Goal: Information Seeking & Learning: Understand process/instructions

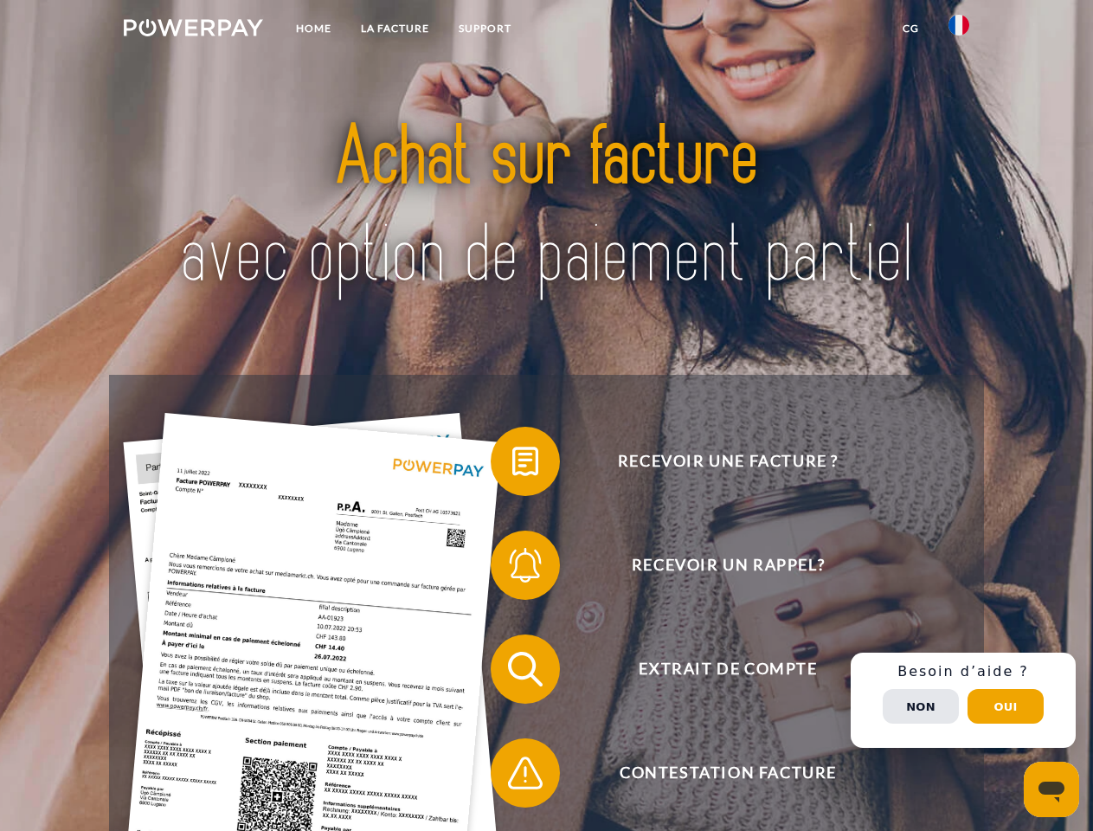
click at [193, 30] on img at bounding box center [193, 27] width 139 height 17
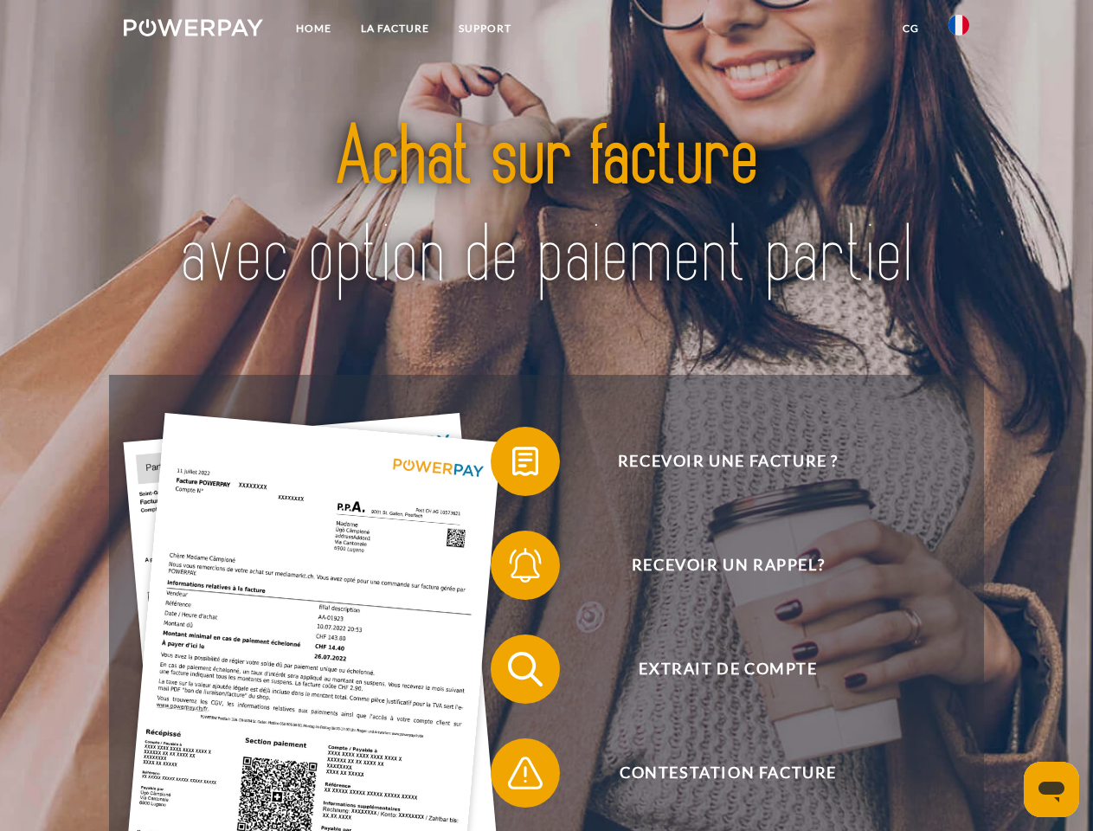
click at [959, 30] on img at bounding box center [958, 25] width 21 height 21
click at [910, 29] on link "CG" at bounding box center [911, 28] width 46 height 31
click at [512, 465] on span at bounding box center [499, 461] width 87 height 87
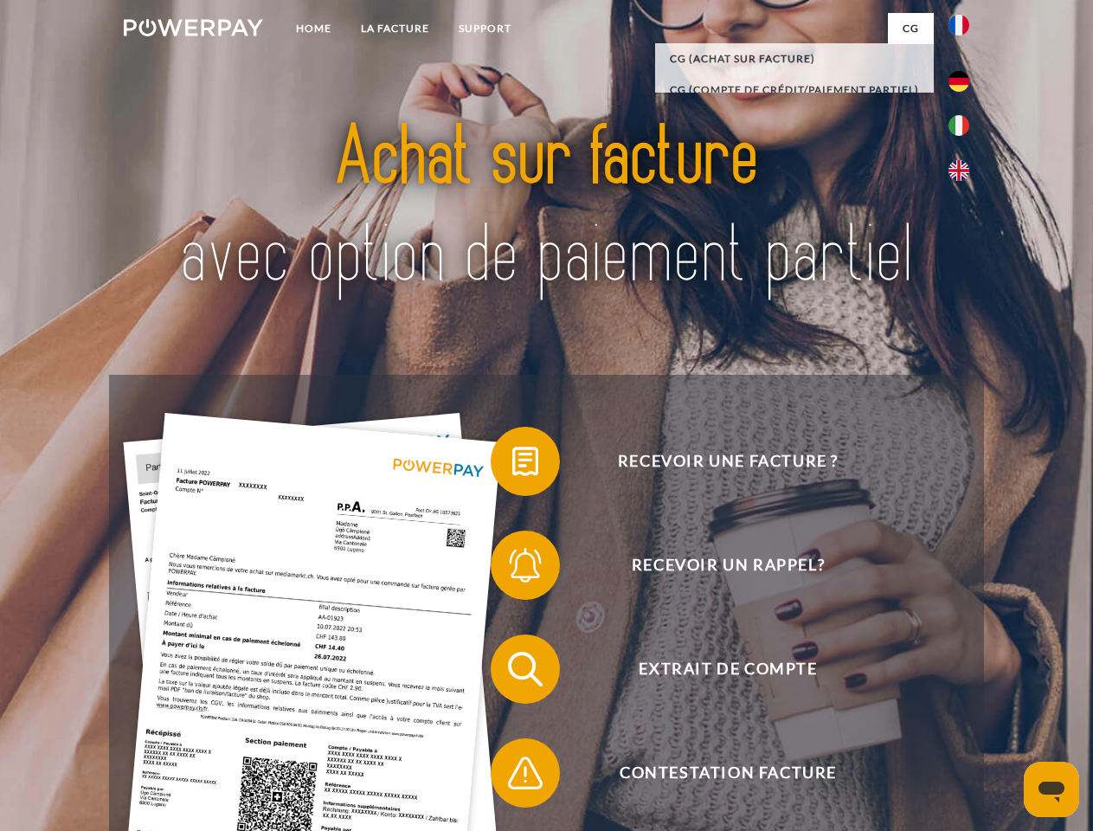
click at [512, 568] on span at bounding box center [499, 565] width 87 height 87
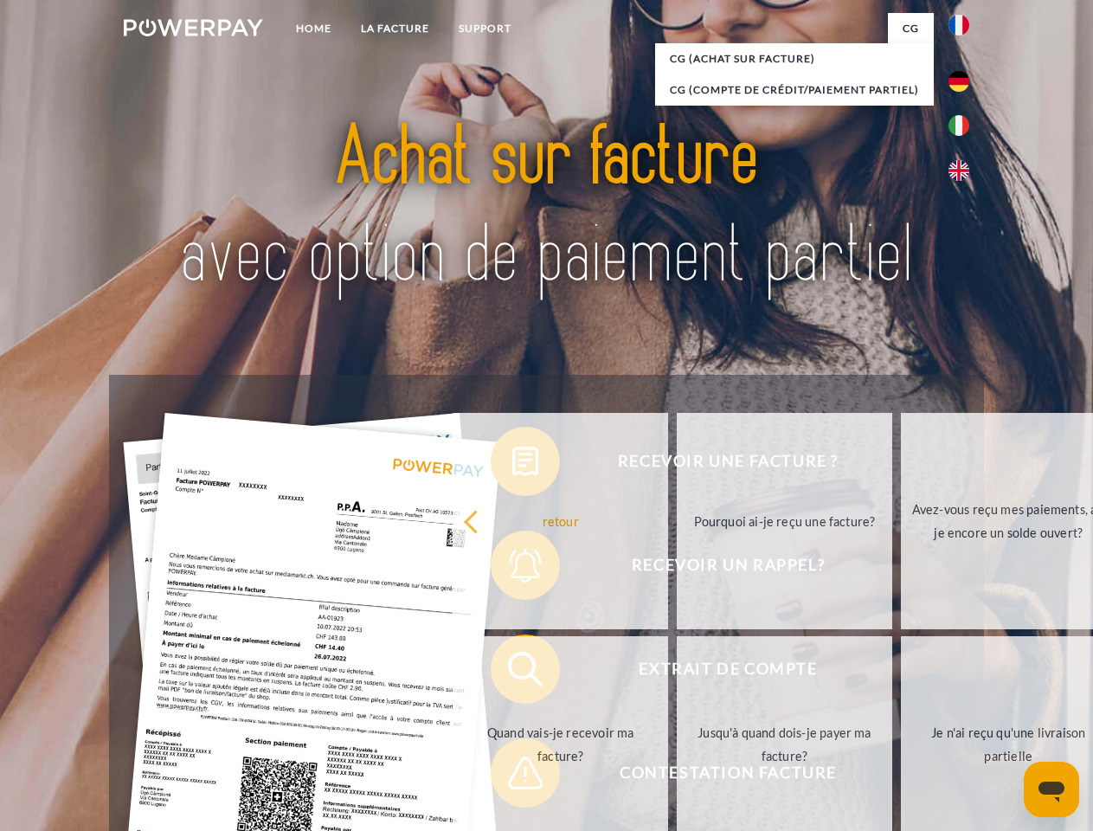
click at [677, 672] on link "Jusqu'à quand dois-je payer ma facture?" at bounding box center [784, 744] width 215 height 216
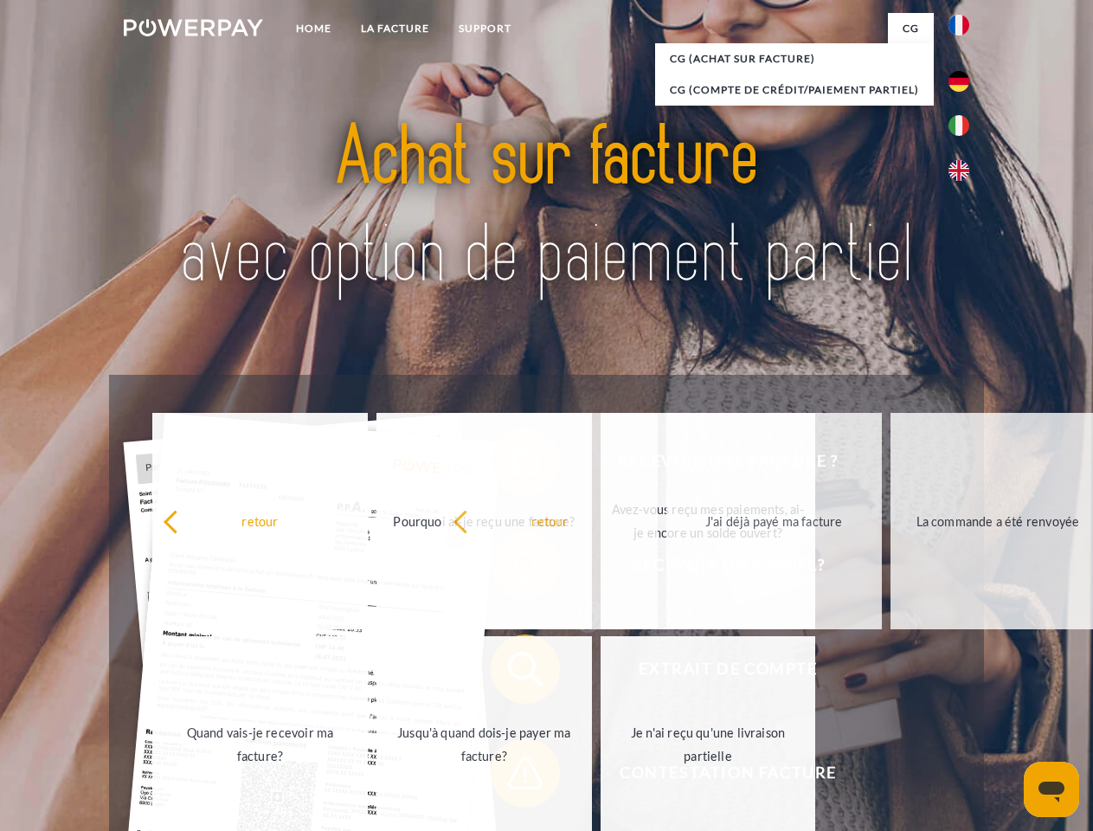
click at [512, 776] on span at bounding box center [499, 772] width 87 height 87
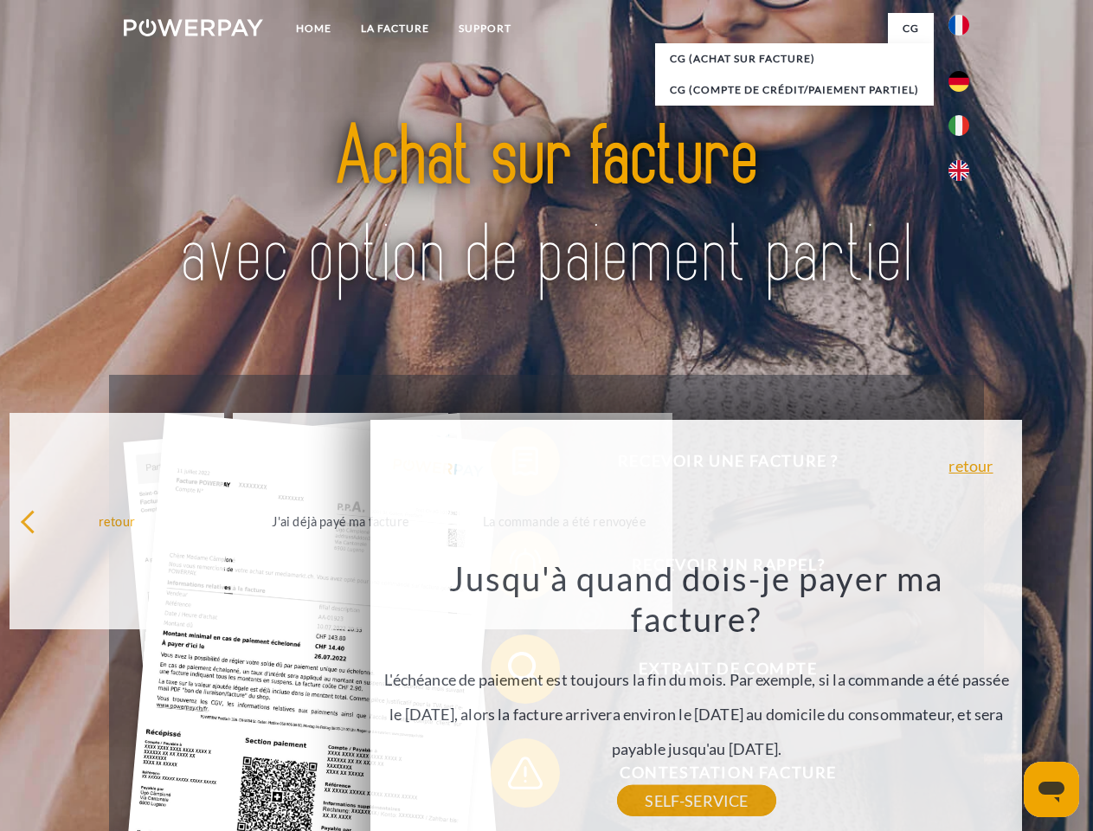
click at [963, 700] on div "Recevoir une facture ? Recevoir un rappel? Extrait de compte retour" at bounding box center [546, 721] width 874 height 692
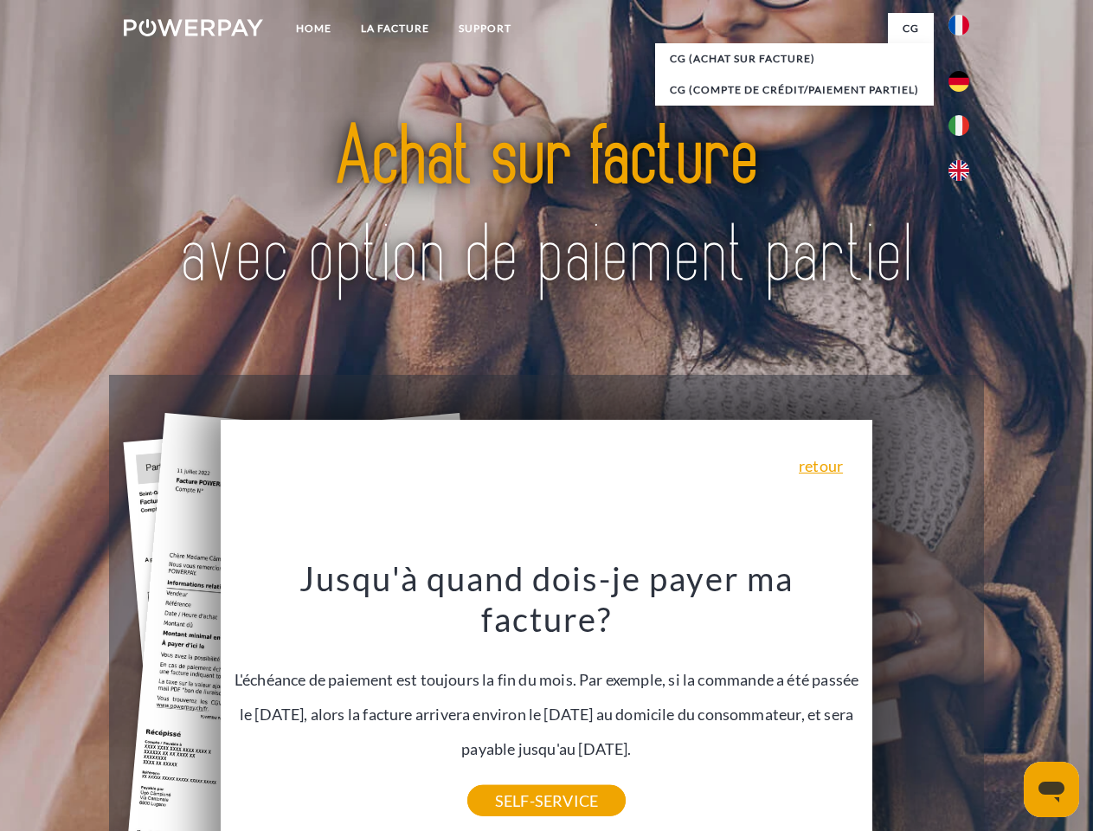
click at [921, 703] on span "Extrait de compte" at bounding box center [728, 668] width 424 height 69
click at [1005, 706] on header "Home LA FACTURE Support" at bounding box center [546, 597] width 1093 height 1195
